Goal: Complete application form

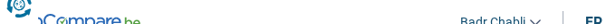
select select "car"
select select "30"
select select "car"
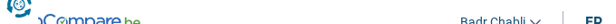
select select "yes"
select select "30"
select select "publicEmployee"
select select "student"
select select "netSalary"
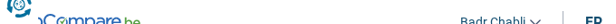
select select "mealVouchers"
select select "familyAllowances"
select select "ownerWithMortgage"
select select "mortgage"
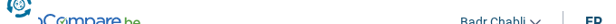
select select "240"
select select "personalLoan"
select select "smallWorks"
select select "48"
select select "car"
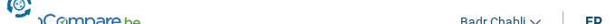
select select "car"
select select "yes"
select select "30"
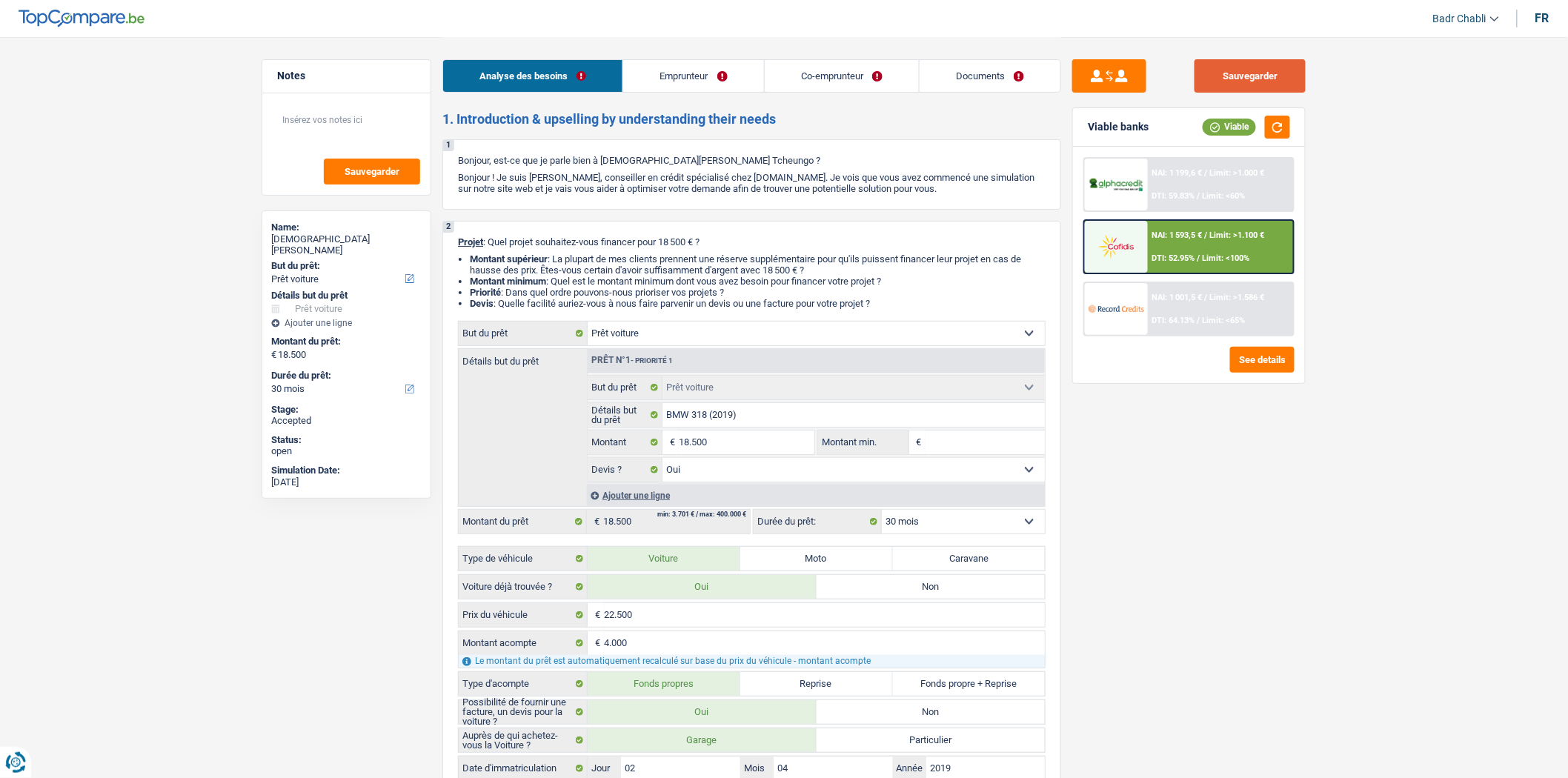
click at [503, 19] on button "Sauvegarder" at bounding box center [1250, 76] width 111 height 34
